Goal: Task Accomplishment & Management: Manage account settings

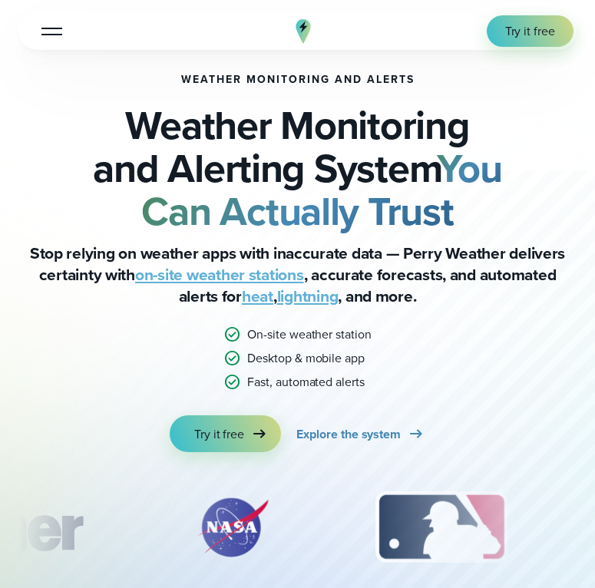
click at [50, 32] on div at bounding box center [51, 32] width 21 height 2
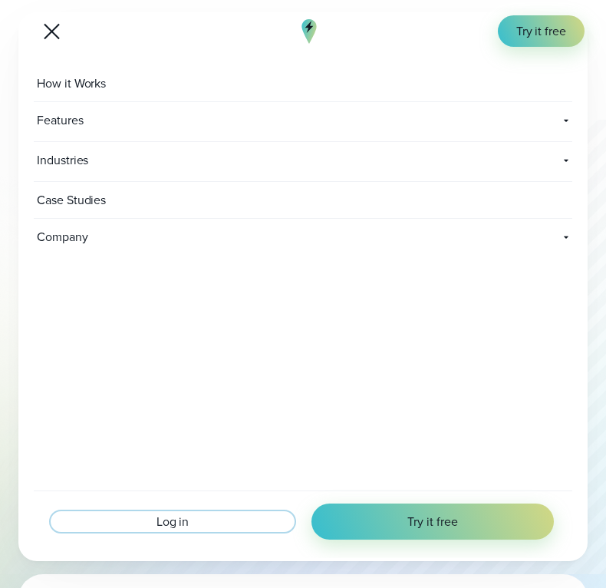
click at [188, 523] on span "Log in" at bounding box center [173, 522] width 33 height 18
